Goal: Information Seeking & Learning: Learn about a topic

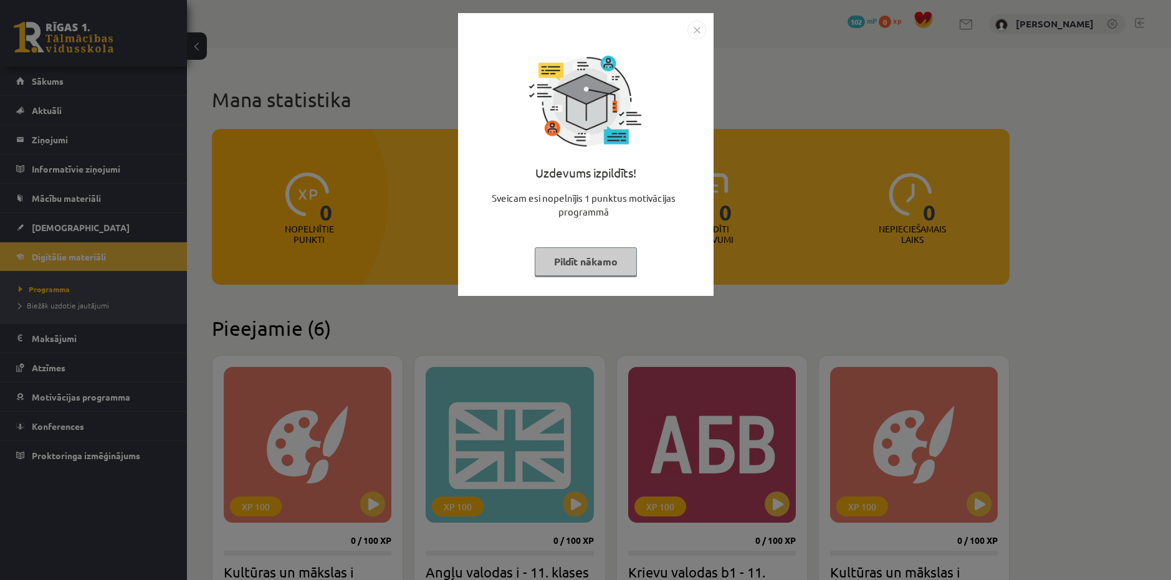
click at [558, 252] on button "Pildīt nākamo" at bounding box center [586, 261] width 102 height 29
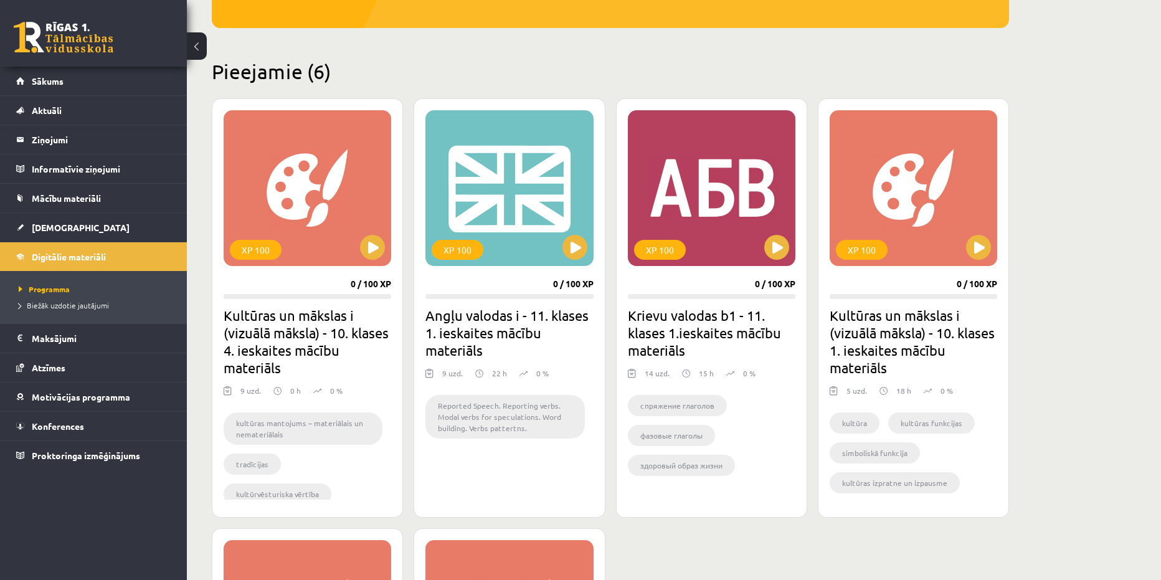
scroll to position [258, 0]
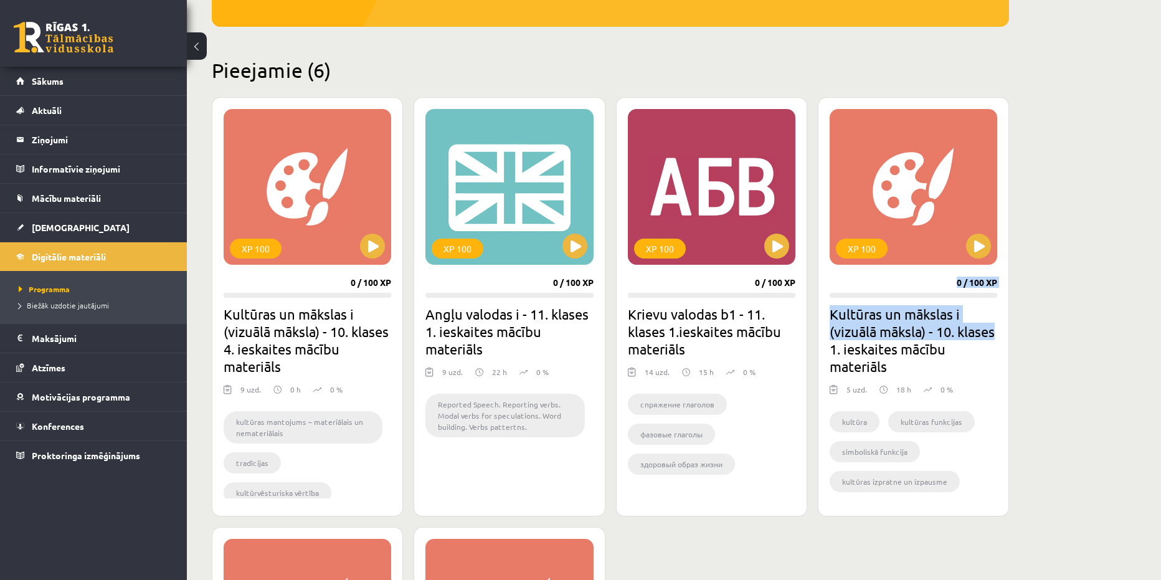
drag, startPoint x: 1142, startPoint y: 207, endPoint x: 1170, endPoint y: 326, distance: 122.3
click at [1161, 322] on html "0 Dāvanas 102 mP 0 xp [PERSON_NAME] Sākums Aktuāli Kā mācīties eSKOLĀ Kontakti …" at bounding box center [580, 32] width 1161 height 580
click at [1113, 269] on div "Mana statistika 0 Nopelnītie punkti 0 Apgūtās tēmas 0 Izpildīti uzdevumi 0 Nepi…" at bounding box center [674, 416] width 974 height 1252
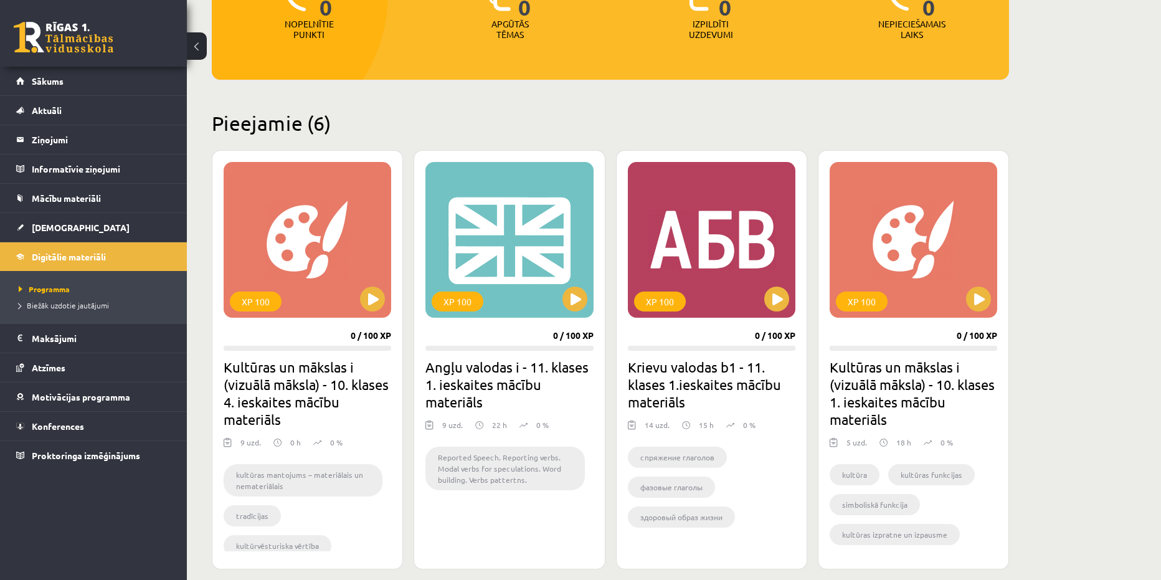
scroll to position [202, 0]
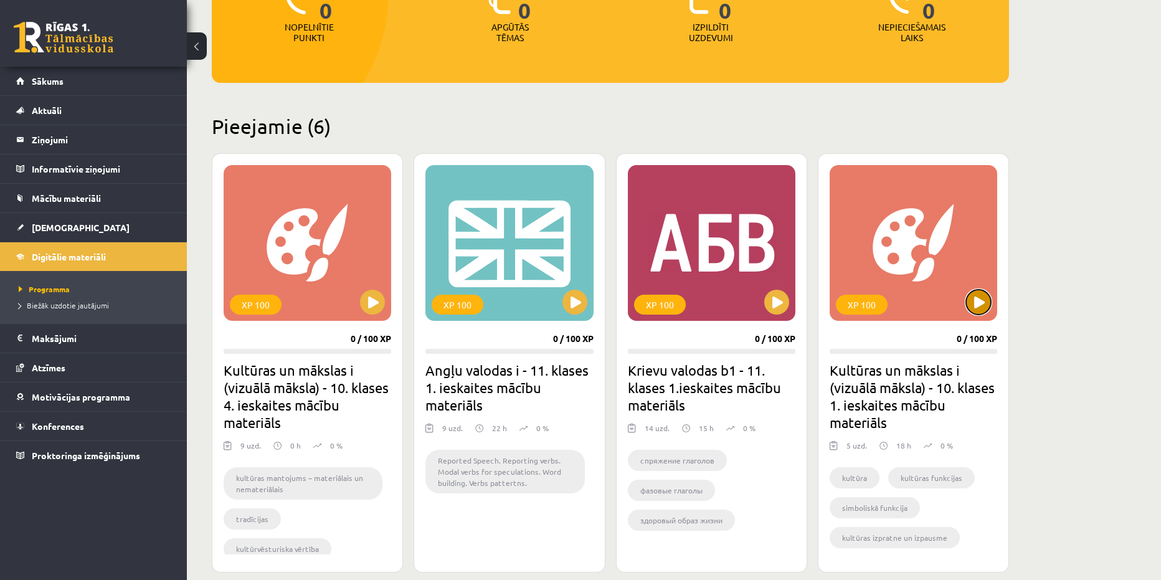
click at [978, 309] on button at bounding box center [978, 302] width 25 height 25
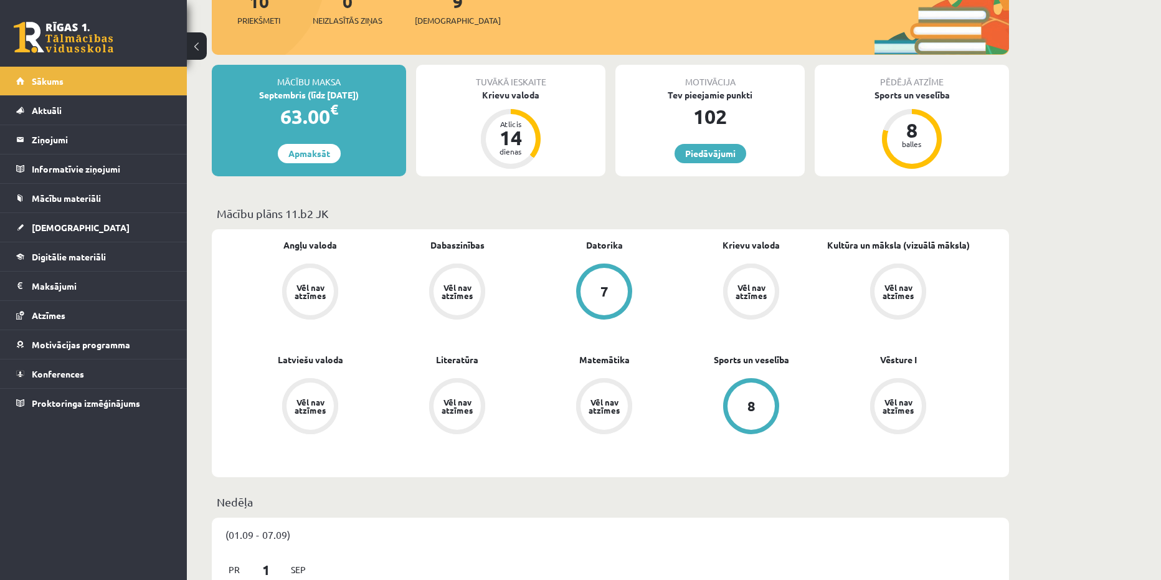
scroll to position [166, 0]
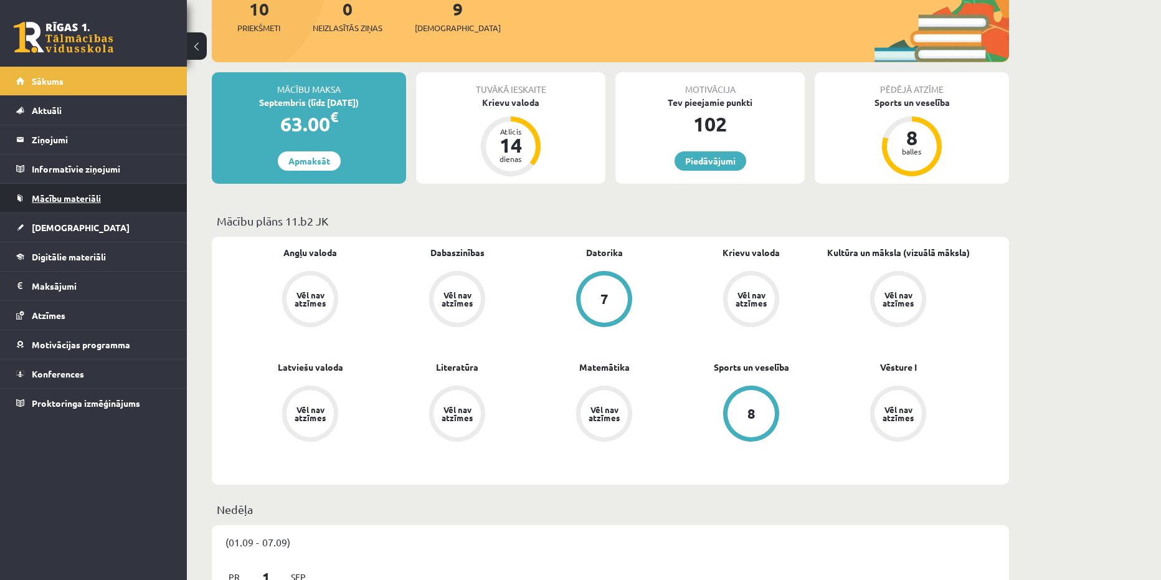
click at [72, 200] on span "Mācību materiāli" at bounding box center [66, 198] width 69 height 11
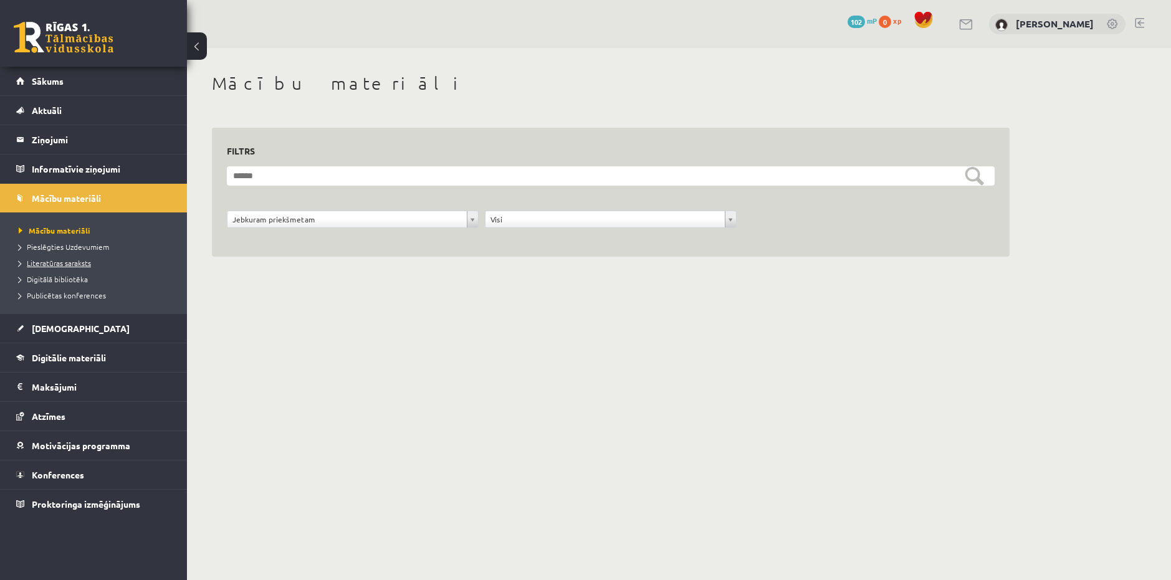
click at [69, 267] on link "Literatūras saraksts" at bounding box center [97, 262] width 156 height 11
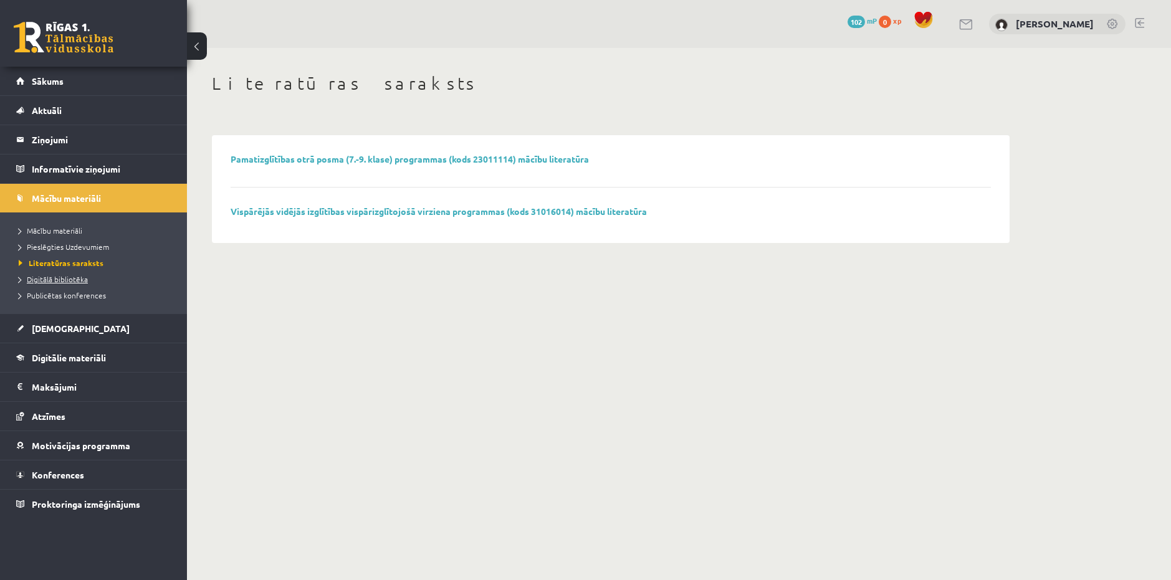
click at [67, 281] on span "Digitālā bibliotēka" at bounding box center [53, 279] width 69 height 10
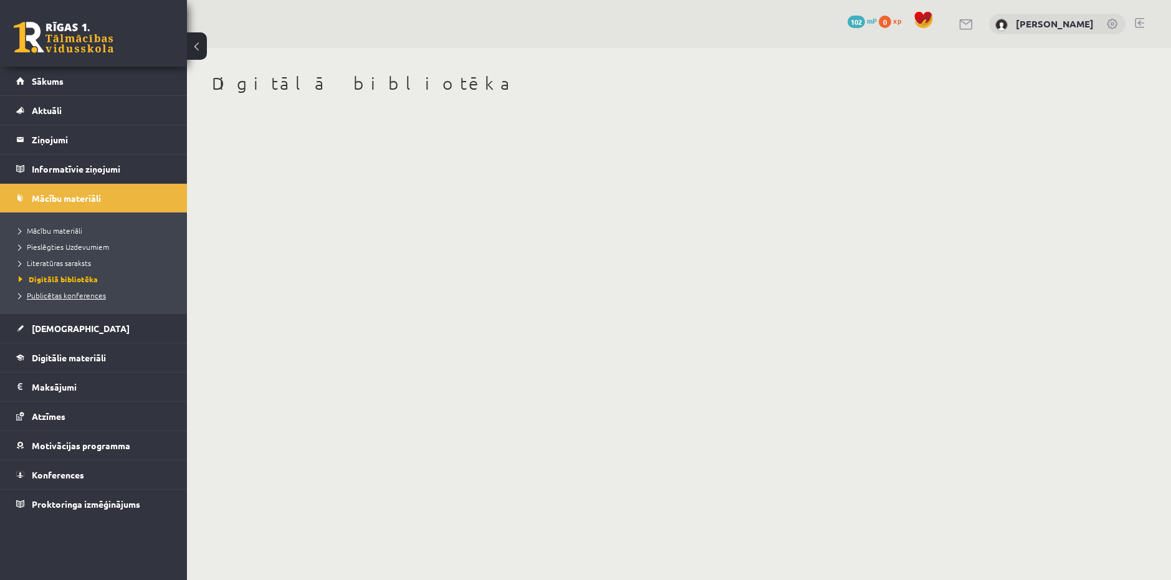
click at [70, 297] on span "Publicētas konferences" at bounding box center [62, 295] width 87 height 10
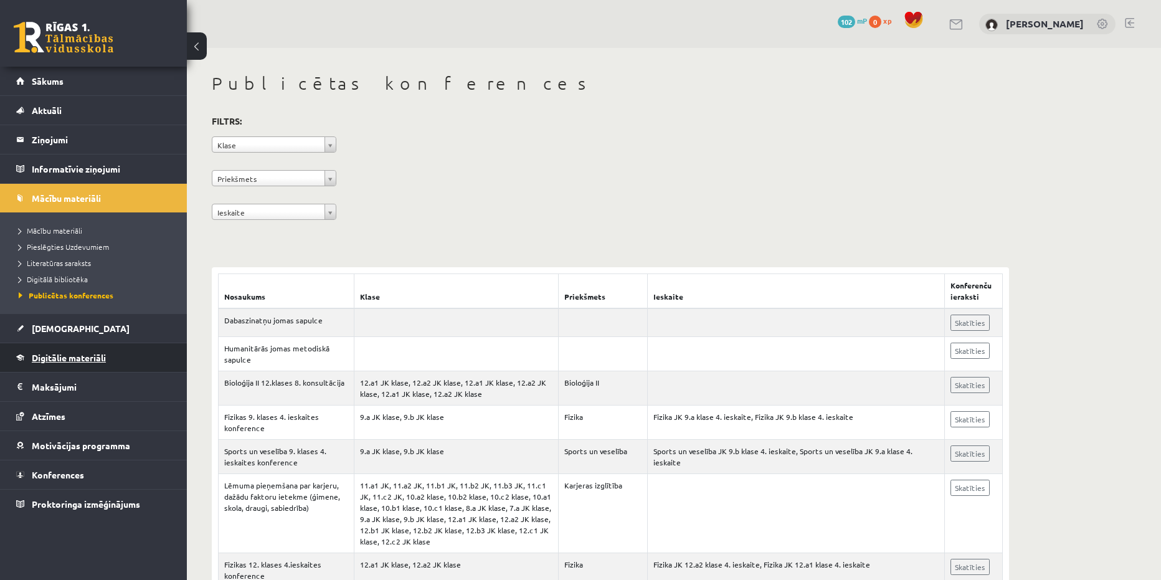
click at [74, 356] on span "Digitālie materiāli" at bounding box center [69, 357] width 74 height 11
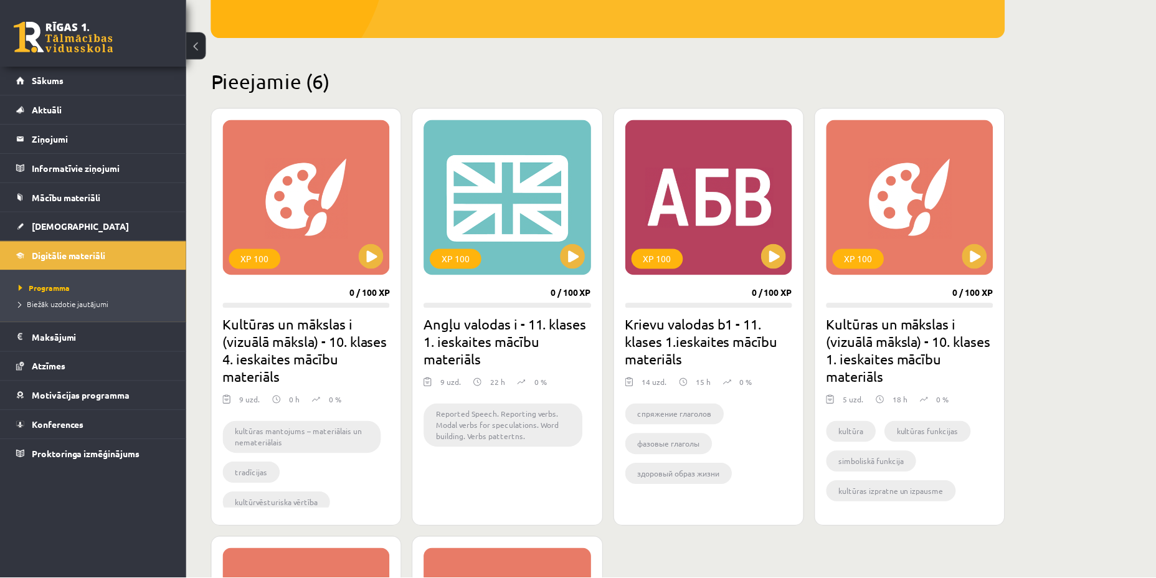
scroll to position [245, 0]
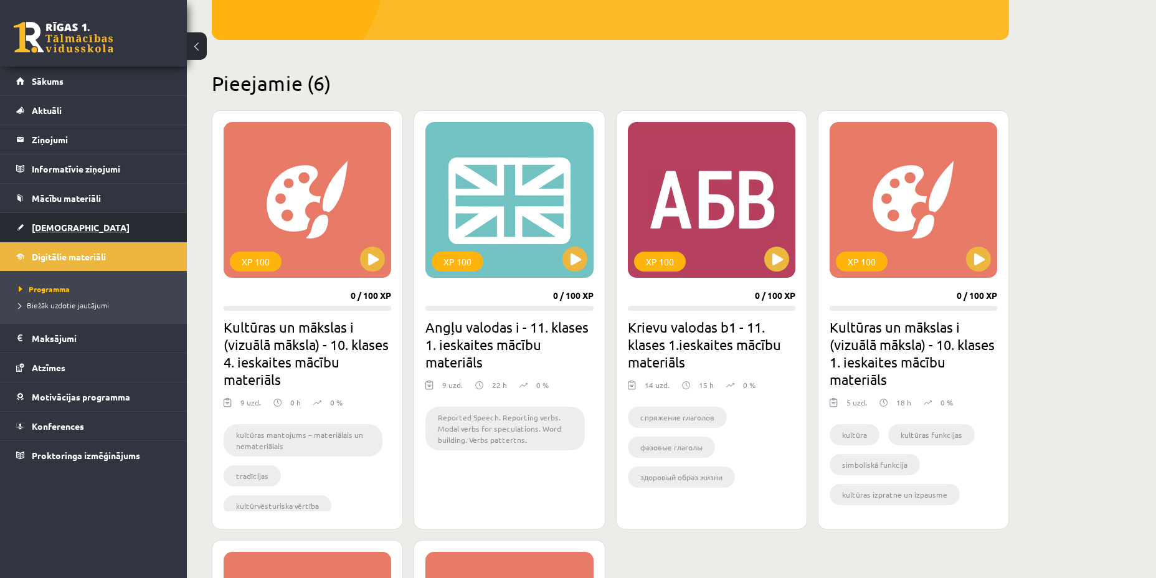
click at [57, 223] on span "[DEMOGRAPHIC_DATA]" at bounding box center [81, 227] width 98 height 11
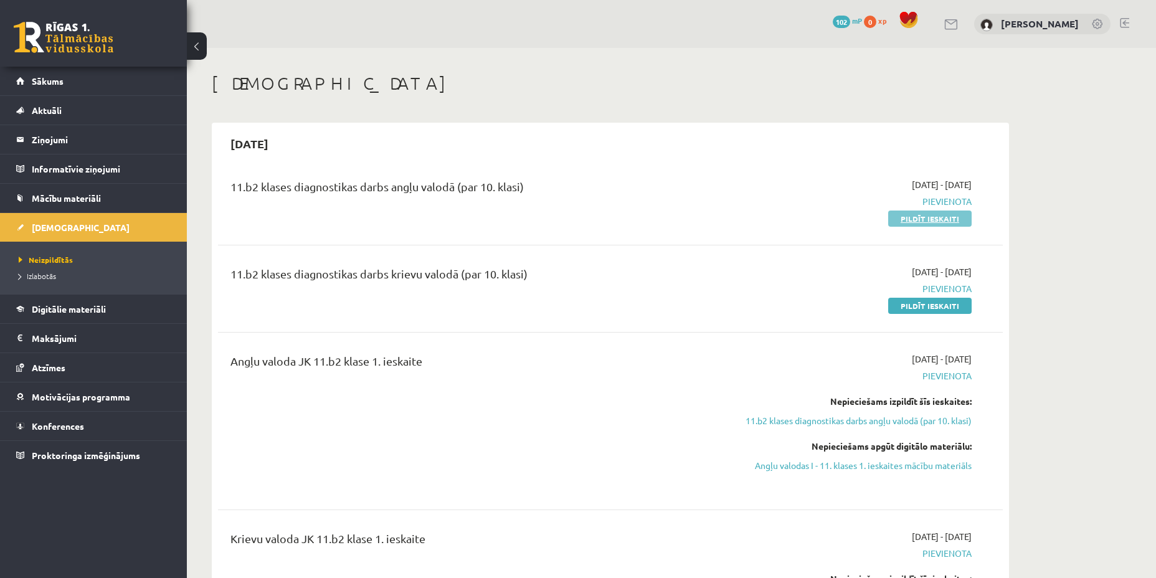
click at [931, 222] on link "Pildīt ieskaiti" at bounding box center [929, 219] width 83 height 16
click at [65, 318] on link "Digitālie materiāli" at bounding box center [93, 309] width 155 height 29
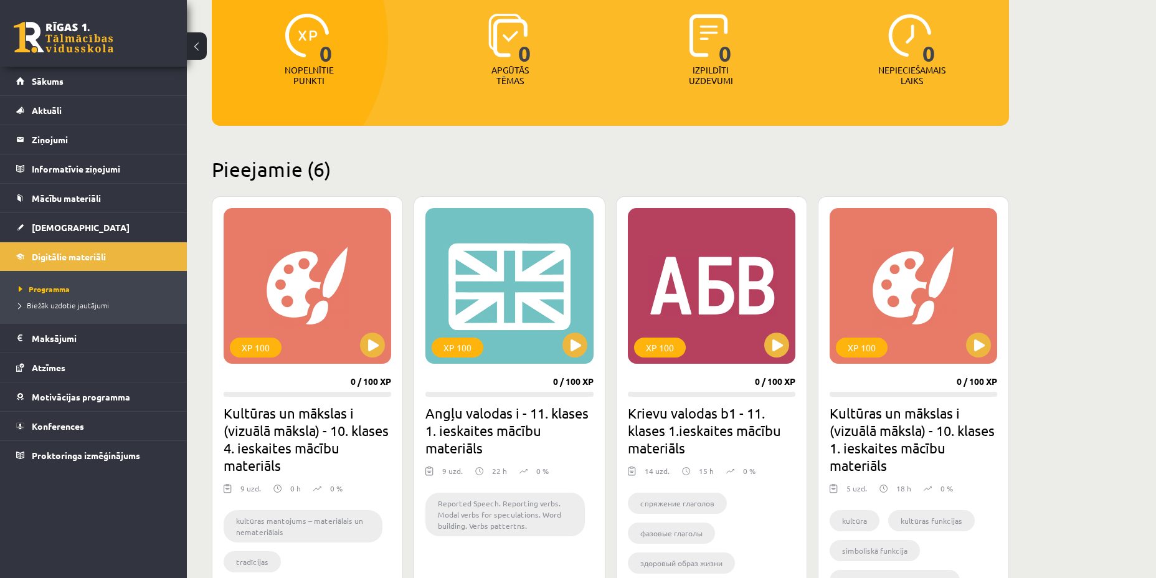
scroll to position [162, 0]
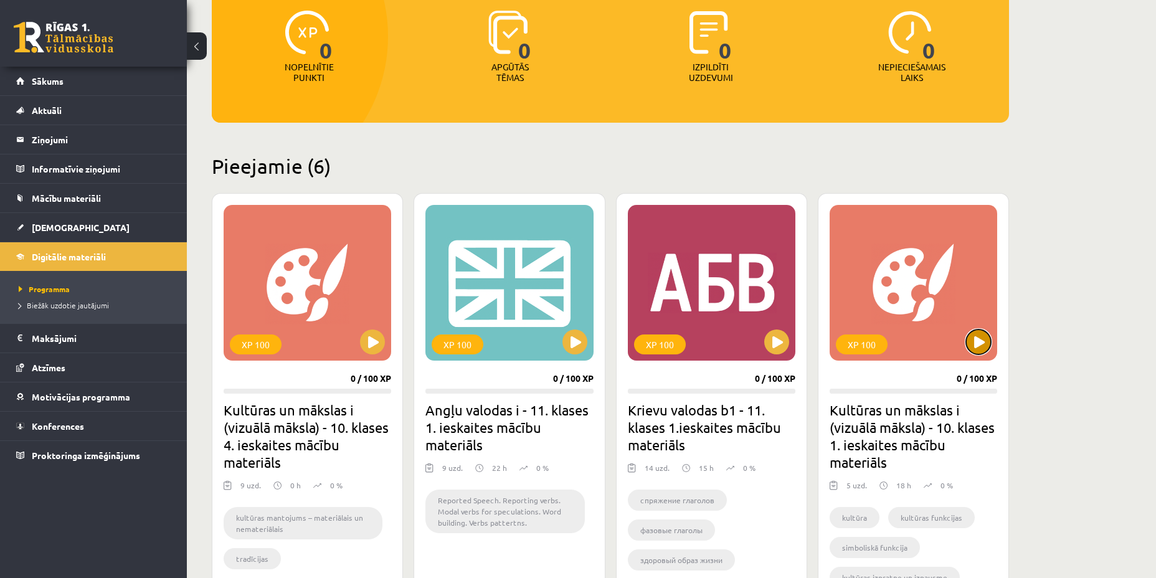
click at [969, 343] on button at bounding box center [978, 342] width 25 height 25
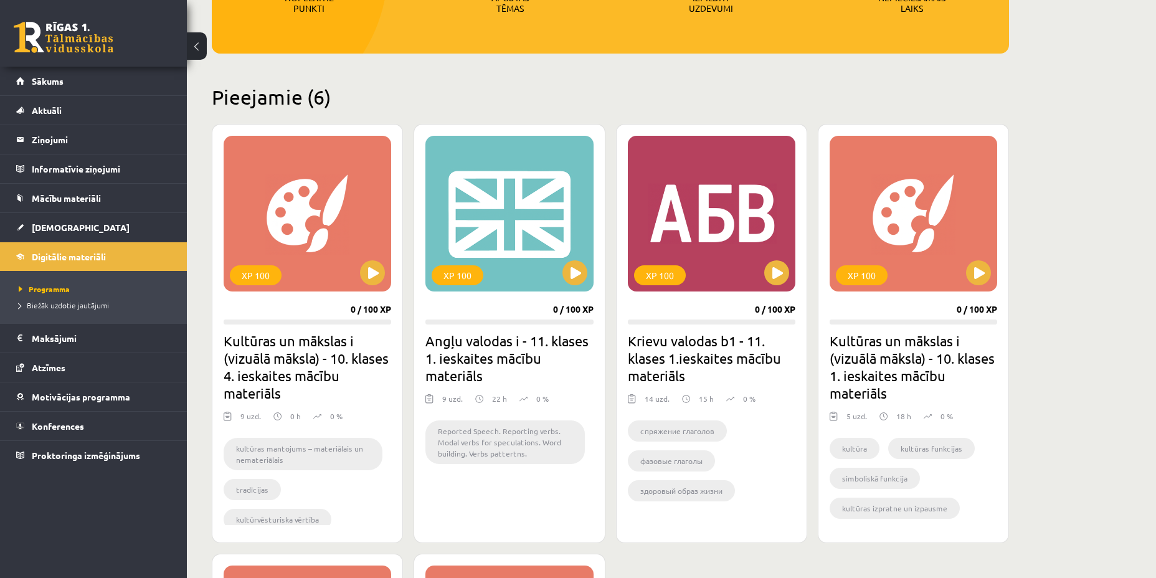
scroll to position [233, 0]
